Goal: Task Accomplishment & Management: Manage account settings

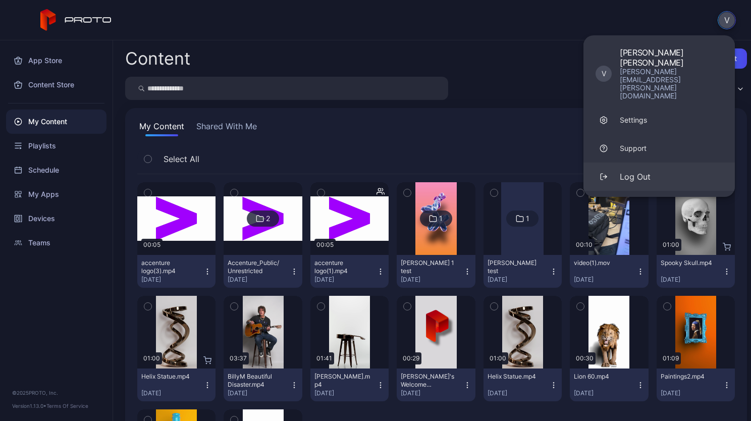
click at [632, 171] on div "Log Out" at bounding box center [635, 177] width 31 height 12
click at [633, 171] on div "Log Out" at bounding box center [635, 177] width 31 height 12
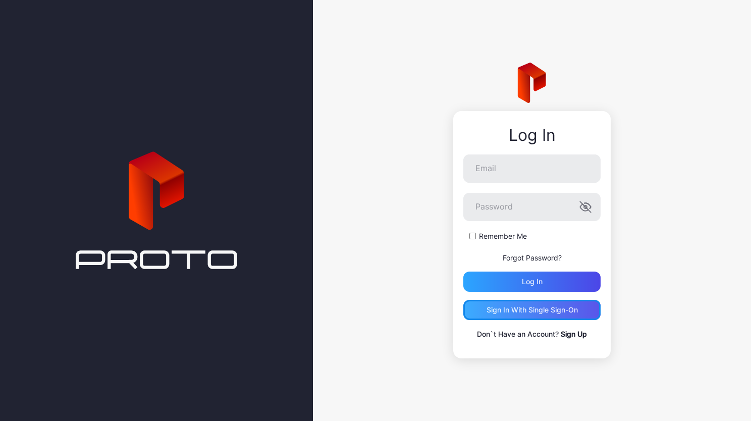
click at [549, 309] on div "Sign in With Single Sign-On" at bounding box center [532, 310] width 91 height 8
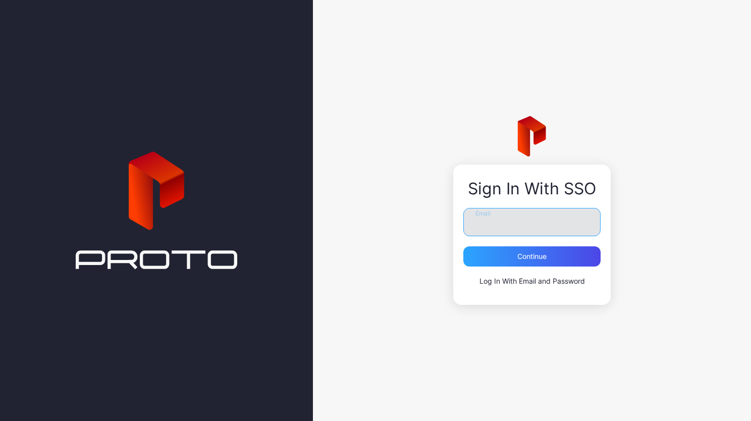
click at [529, 226] on input "Email" at bounding box center [532, 222] width 137 height 28
type input "**********"
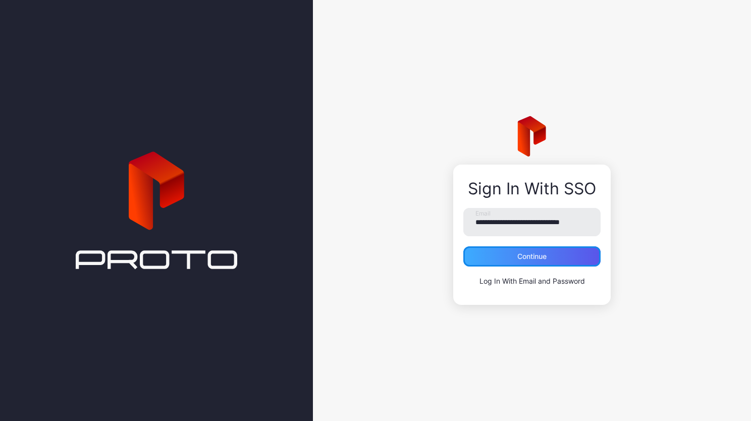
click at [529, 261] on div "Continue" at bounding box center [532, 256] width 29 height 8
